Goal: Task Accomplishment & Management: Manage account settings

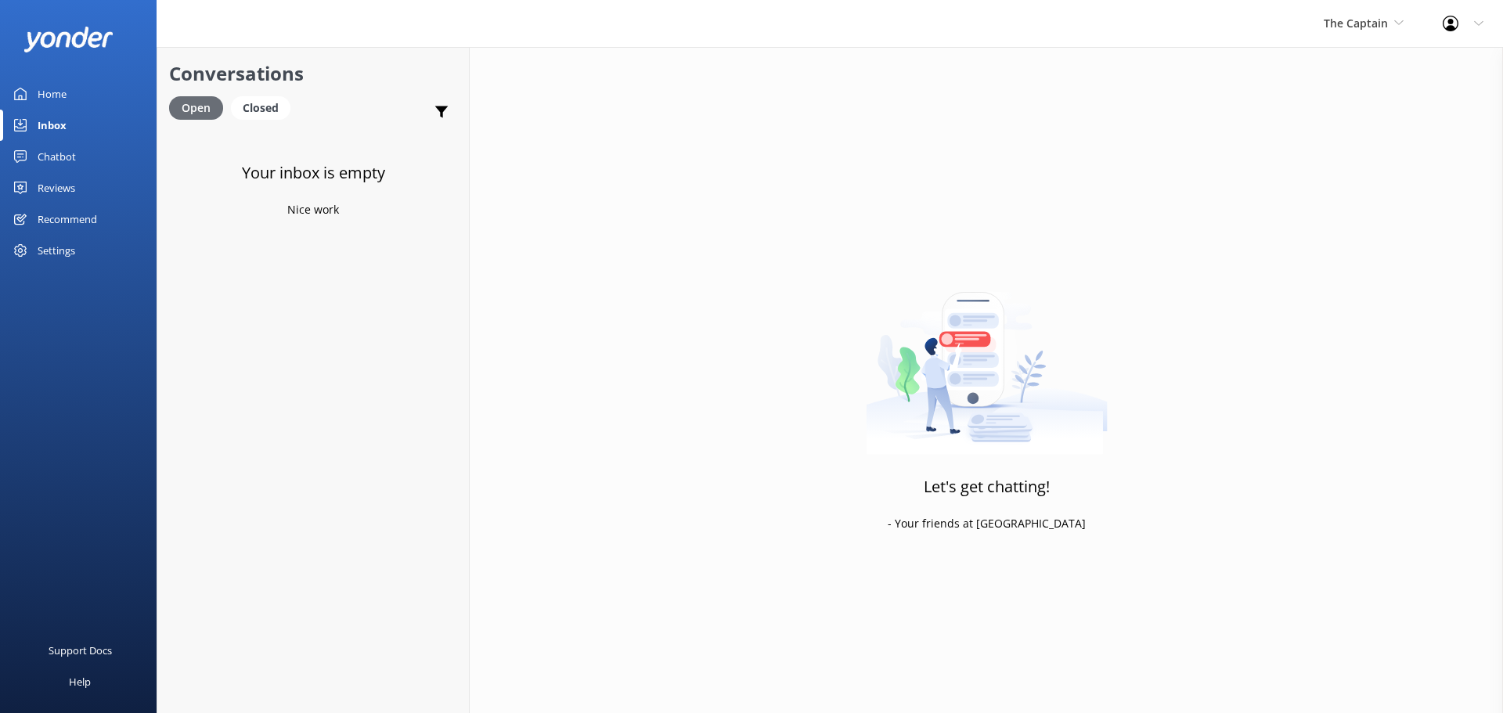
click at [183, 104] on div "Open" at bounding box center [196, 107] width 54 height 23
click at [255, 103] on div "Closed" at bounding box center [260, 107] width 59 height 23
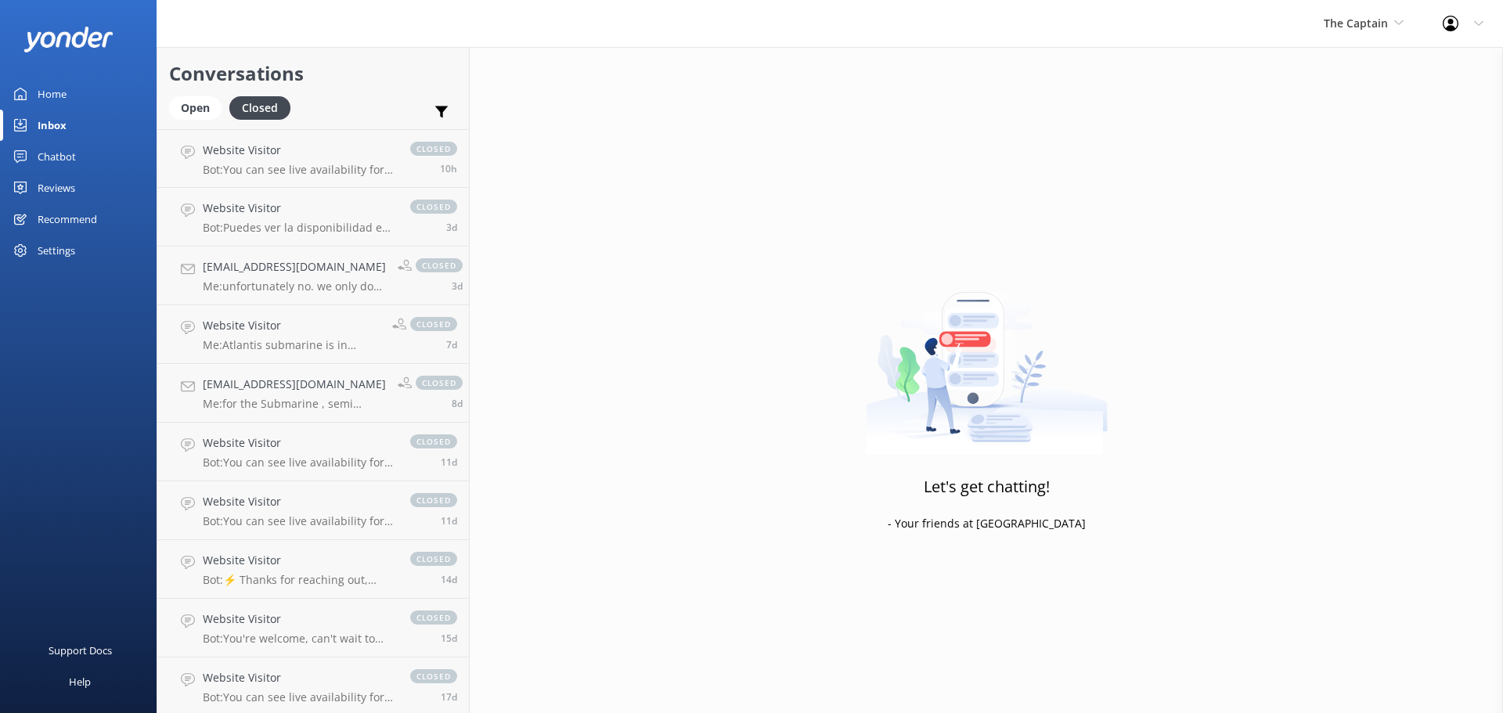
click at [62, 120] on div "Inbox" at bounding box center [52, 125] width 29 height 31
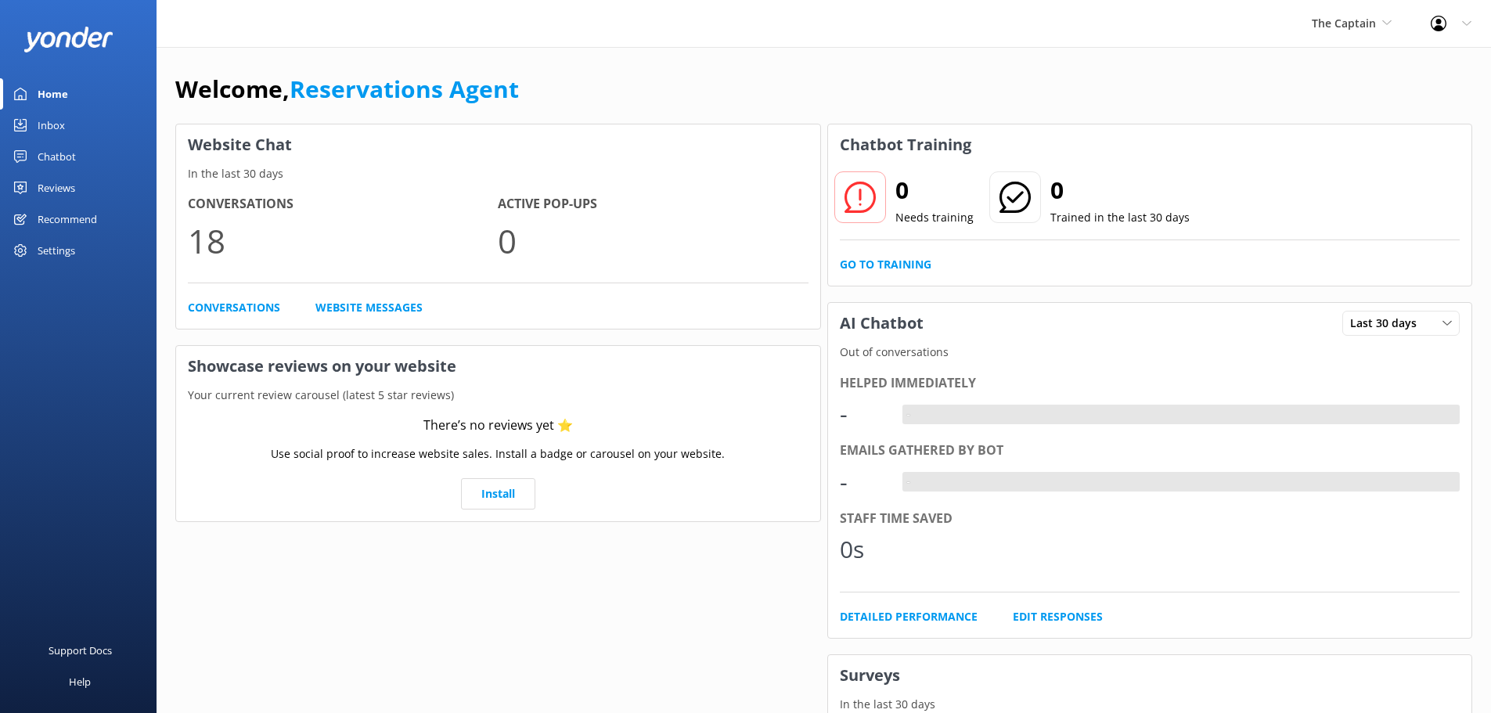
click at [41, 123] on div "Inbox" at bounding box center [51, 125] width 27 height 31
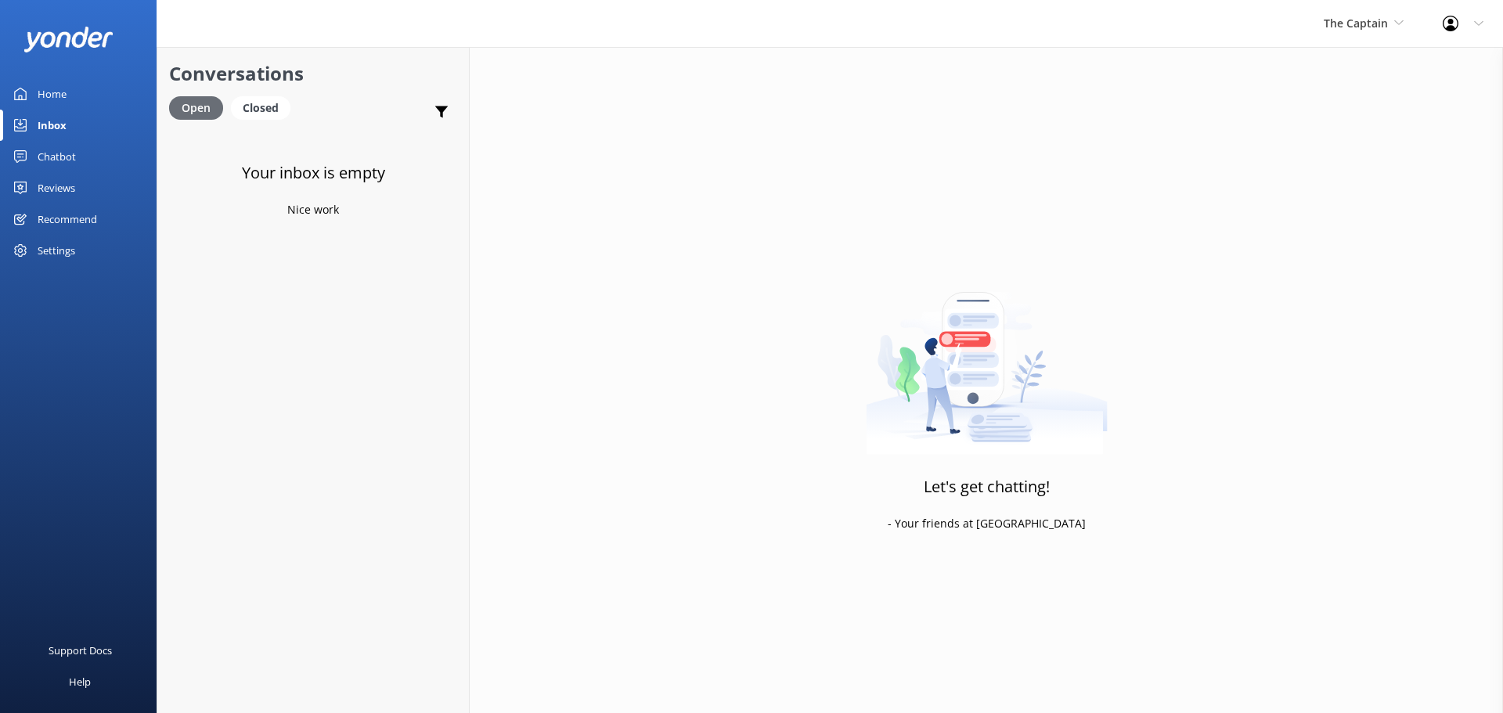
click at [200, 108] on div "Open" at bounding box center [196, 107] width 54 height 23
